Goal: Find specific page/section: Find specific page/section

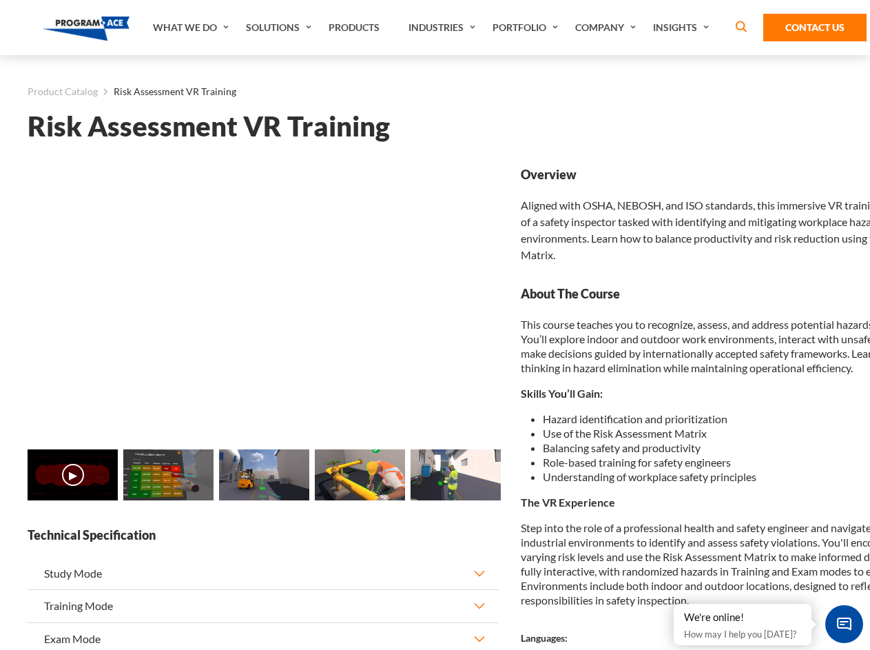
click at [280, 28] on link "Solutions" at bounding box center [280, 27] width 83 height 55
click at [0, 0] on div "AI & Computer Vision Solutions Computer Vision Quality Control AI tools for fas…" at bounding box center [0, 0] width 0 height 0
click at [0, 0] on div "AI & Computer Vision Solutions Virtual Training Solutions Virtual Tour Solution…" at bounding box center [0, 0] width 0 height 0
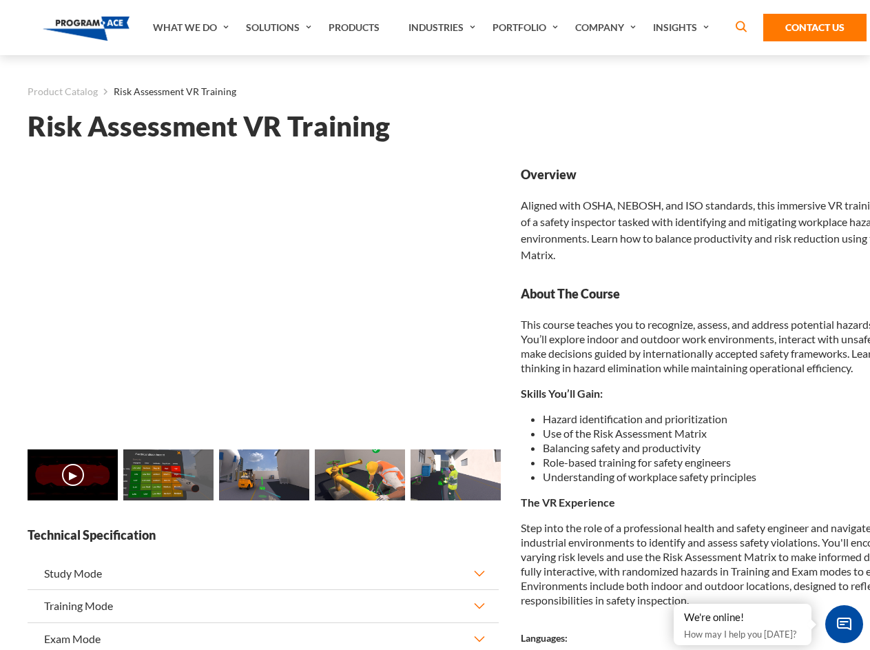
click at [0, 0] on div "AI & Computer Vision Solutions Virtual Training Solutions Virtual Tour Solution…" at bounding box center [0, 0] width 0 height 0
click at [0, 0] on div "AI & Computer Vision Solutions Computer Vision Quality Control AI tools for fas…" at bounding box center [0, 0] width 0 height 0
